Goal: Information Seeking & Learning: Learn about a topic

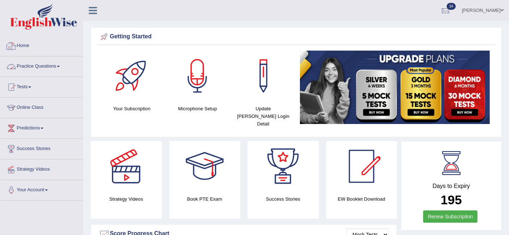
click at [34, 67] on link "Practice Questions" at bounding box center [41, 66] width 83 height 18
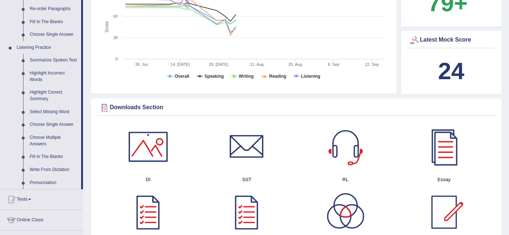
scroll to position [275, 0]
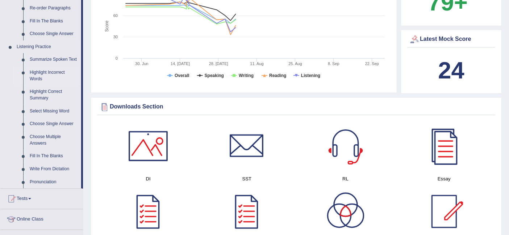
click at [42, 77] on link "Highlight Incorrect Words" at bounding box center [53, 75] width 55 height 19
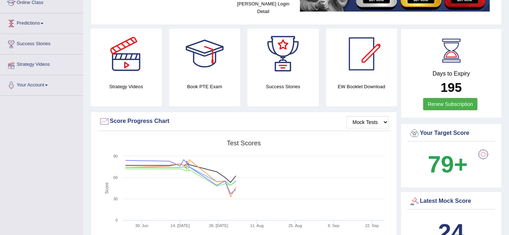
scroll to position [103, 0]
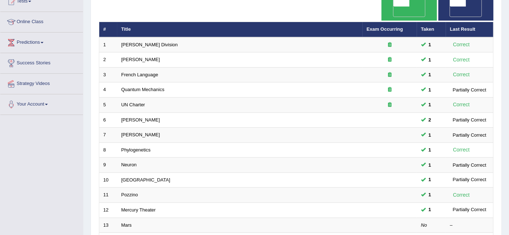
scroll to position [241, 0]
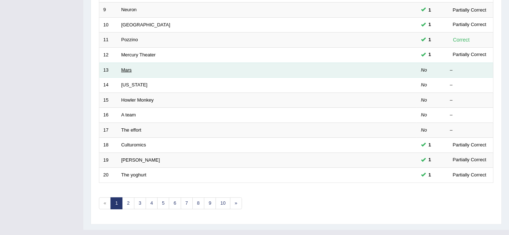
click at [129, 67] on link "Mars" at bounding box center [126, 69] width 11 height 5
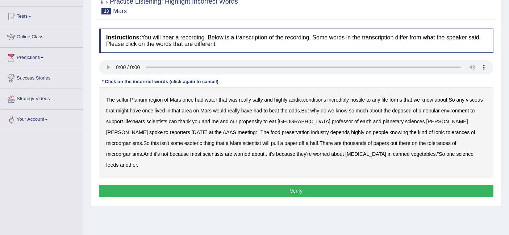
scroll to position [71, 0]
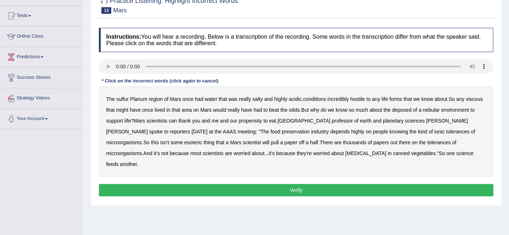
click at [122, 98] on b "sulfur" at bounding box center [122, 99] width 12 height 6
click at [476, 100] on b "viscous" at bounding box center [474, 99] width 17 height 6
click at [405, 110] on b "deposed" at bounding box center [402, 110] width 20 height 6
click at [433, 110] on b "nebular" at bounding box center [431, 110] width 17 height 6
click at [310, 142] on b "half" at bounding box center [314, 143] width 8 height 6
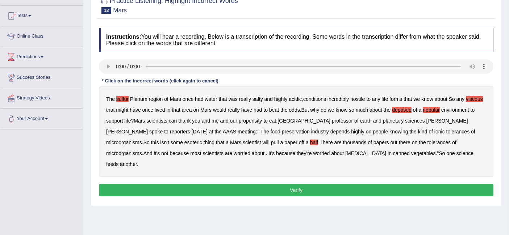
click at [313, 184] on button "Verify" at bounding box center [296, 190] width 394 height 12
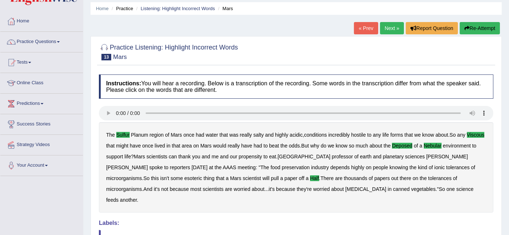
scroll to position [0, 0]
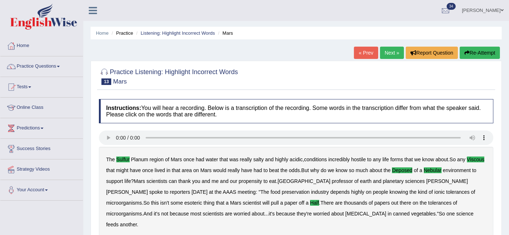
click at [385, 53] on link "Next »" at bounding box center [392, 53] width 24 height 12
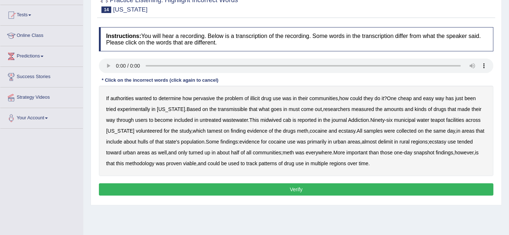
scroll to position [82, 0]
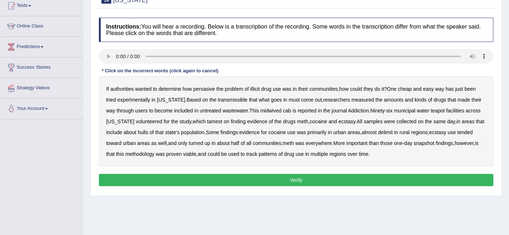
click at [218, 100] on b "transmissible" at bounding box center [233, 100] width 30 height 6
click at [268, 109] on b "midwived" at bounding box center [270, 111] width 21 height 6
click at [283, 110] on b "cab" at bounding box center [287, 111] width 8 height 6
click at [208, 120] on b "tamest" at bounding box center [214, 122] width 15 height 6
click at [145, 132] on b "hulls" at bounding box center [143, 133] width 11 height 6
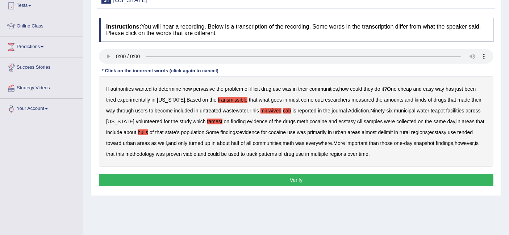
click at [393, 131] on b "delimit" at bounding box center [385, 133] width 14 height 6
click at [305, 177] on button "Verify" at bounding box center [296, 180] width 394 height 12
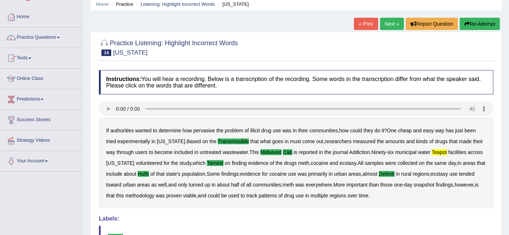
scroll to position [29, 0]
click at [383, 25] on link "Next »" at bounding box center [392, 24] width 24 height 12
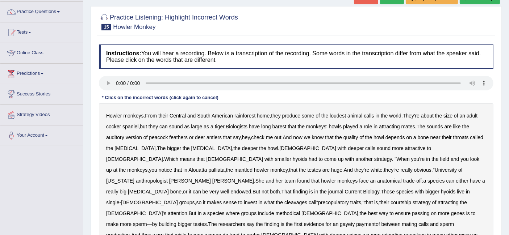
scroll to position [67, 0]
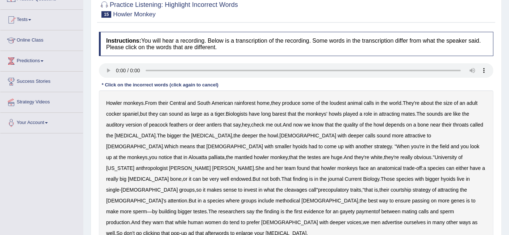
click at [283, 113] on b "barest" at bounding box center [279, 114] width 14 height 6
click at [295, 187] on b "cleavages" at bounding box center [295, 190] width 23 height 6
click at [276, 198] on b "methodical" at bounding box center [288, 201] width 25 height 6
click at [340, 209] on b "gayety" at bounding box center [347, 212] width 15 height 6
click at [356, 209] on b "paymentof" at bounding box center [368, 212] width 24 height 6
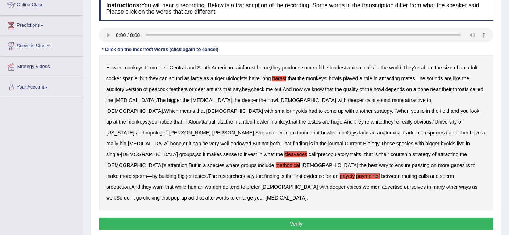
scroll to position [103, 0]
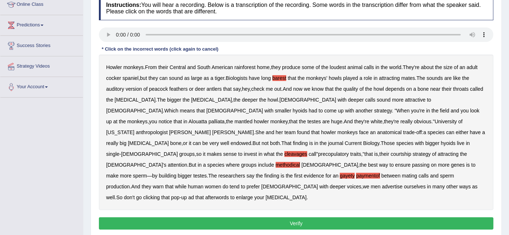
click at [229, 195] on b "afterwords" at bounding box center [217, 198] width 24 height 6
click at [217, 218] on button "Verify" at bounding box center [296, 224] width 394 height 12
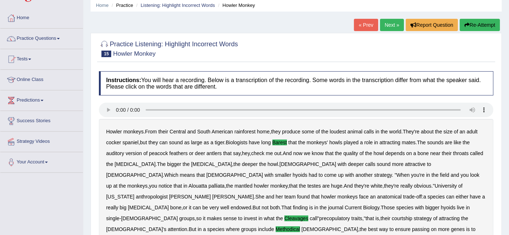
scroll to position [0, 0]
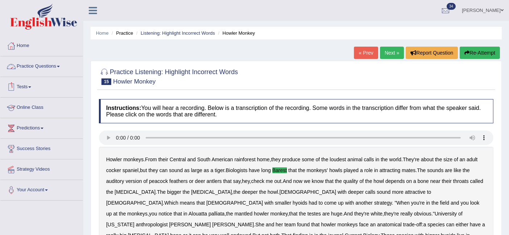
click at [34, 67] on link "Practice Questions" at bounding box center [41, 66] width 83 height 18
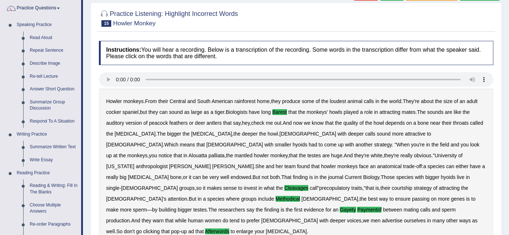
scroll to position [58, 0]
click at [45, 51] on link "Repeat Sentence" at bounding box center [53, 51] width 55 height 13
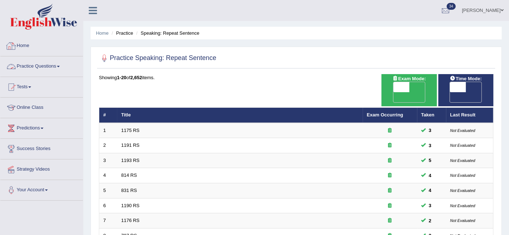
click at [39, 63] on link "Practice Questions" at bounding box center [41, 66] width 83 height 18
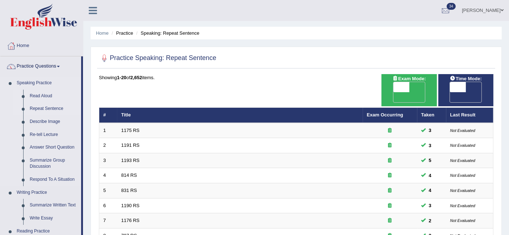
click at [35, 91] on link "Read Aloud" at bounding box center [53, 96] width 55 height 13
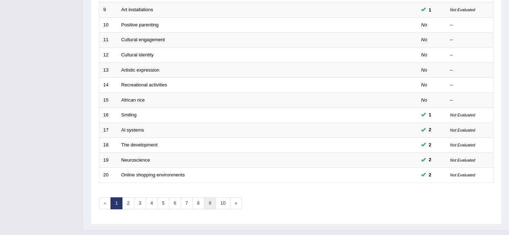
click at [207, 198] on link "9" at bounding box center [210, 204] width 12 height 12
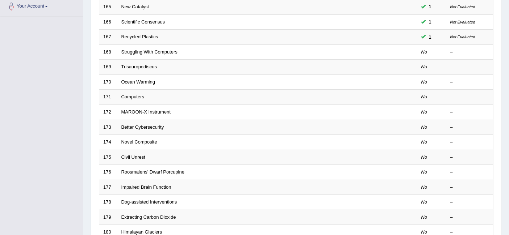
scroll to position [183, 0]
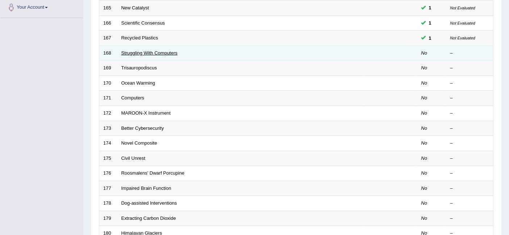
click at [139, 50] on link "Struggling With Computers" at bounding box center [149, 52] width 56 height 5
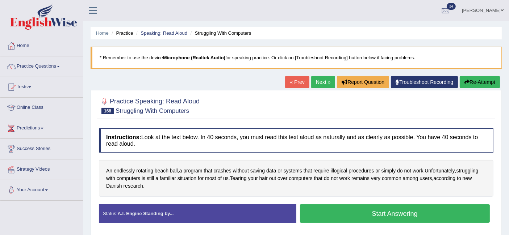
click at [352, 214] on button "Start Answering" at bounding box center [395, 214] width 190 height 18
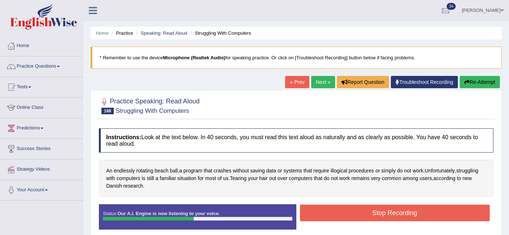
click at [352, 214] on button "Stop Recording" at bounding box center [395, 213] width 190 height 17
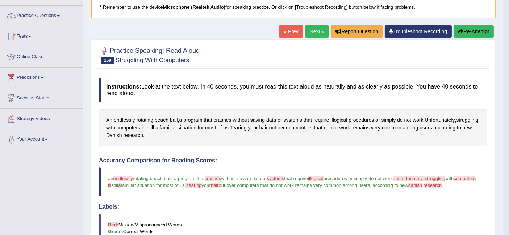
scroll to position [50, 0]
click at [312, 30] on link "Next »" at bounding box center [317, 32] width 24 height 12
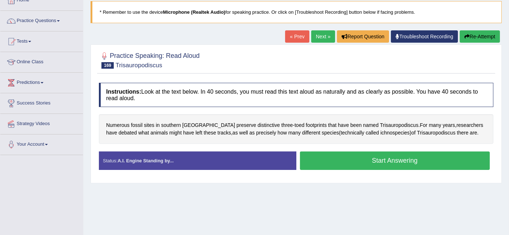
click at [312, 162] on button "Start Answering" at bounding box center [395, 161] width 190 height 18
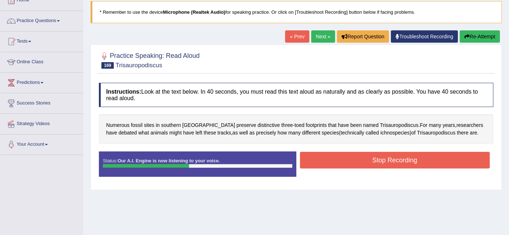
click at [312, 162] on button "Stop Recording" at bounding box center [395, 160] width 190 height 17
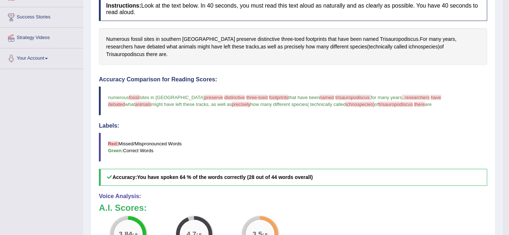
scroll to position [135, 0]
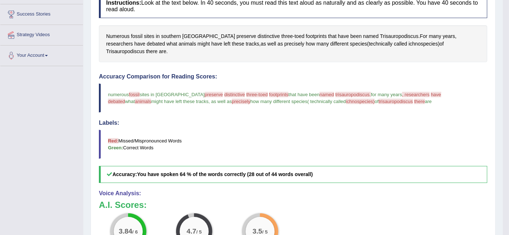
click at [335, 92] on span "trisauropodiscus." at bounding box center [352, 94] width 35 height 5
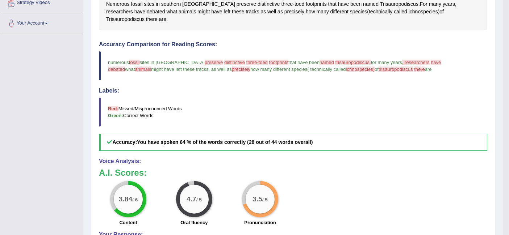
scroll to position [0, 0]
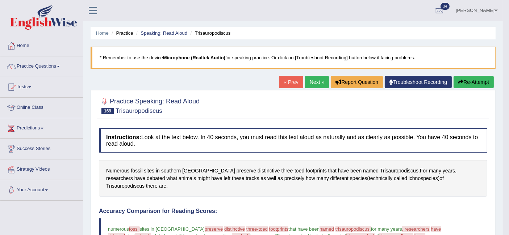
click at [312, 83] on link "Next »" at bounding box center [317, 82] width 24 height 12
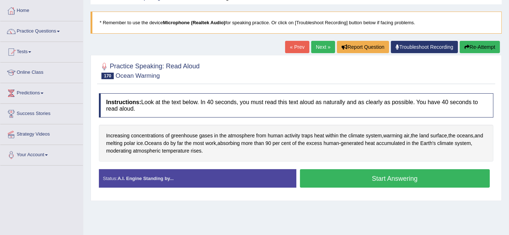
click at [330, 176] on button "Start Answering" at bounding box center [395, 179] width 190 height 18
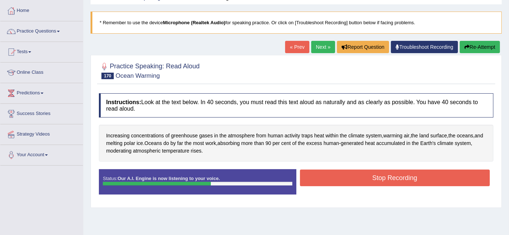
click at [330, 176] on button "Stop Recording" at bounding box center [395, 178] width 190 height 17
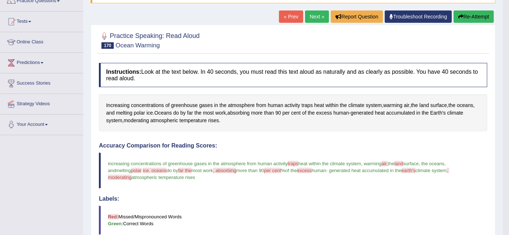
scroll to position [63, 0]
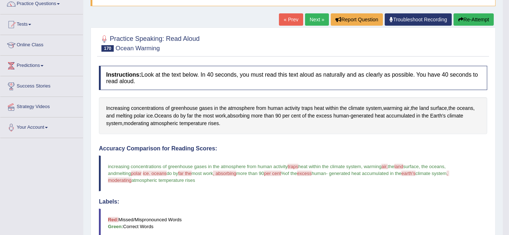
click at [316, 16] on link "Next »" at bounding box center [317, 19] width 24 height 12
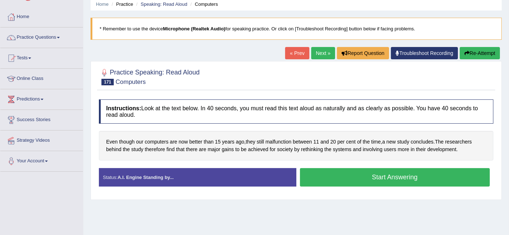
click at [356, 176] on button "Start Answering" at bounding box center [395, 177] width 190 height 18
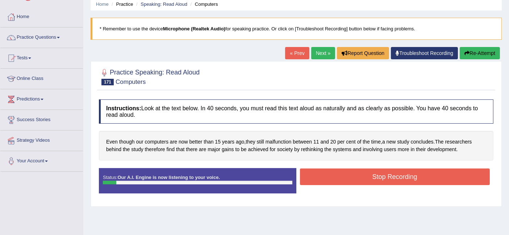
click at [478, 57] on button "Re-Attempt" at bounding box center [480, 53] width 40 height 12
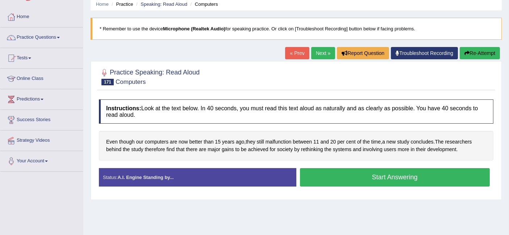
click at [363, 180] on button "Start Answering" at bounding box center [395, 177] width 190 height 18
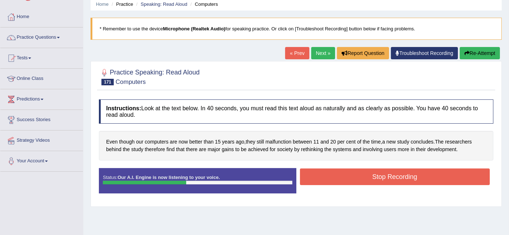
click at [363, 180] on button "Stop Recording" at bounding box center [395, 177] width 190 height 17
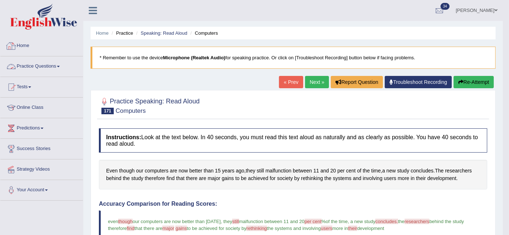
click at [42, 62] on link "Practice Questions" at bounding box center [41, 66] width 83 height 18
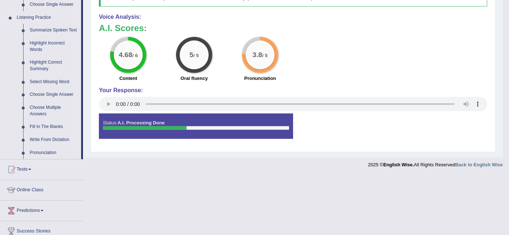
scroll to position [305, 0]
